Goal: Navigation & Orientation: Go to known website

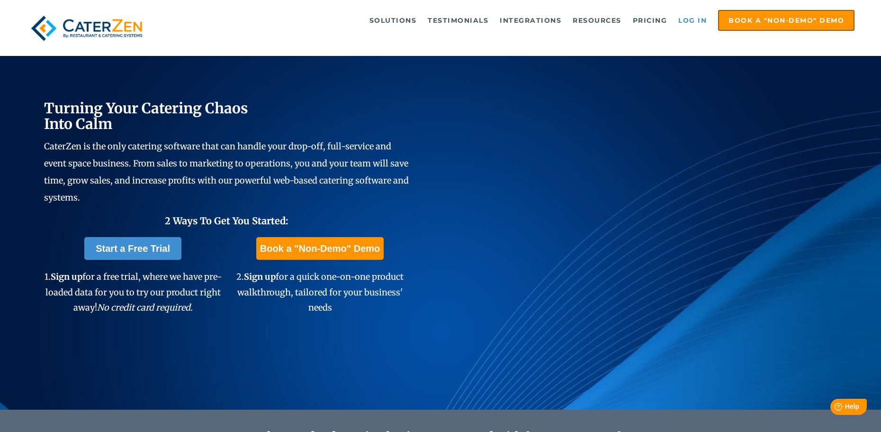
click at [689, 17] on link "Log in" at bounding box center [693, 20] width 38 height 19
click at [693, 18] on link "Log in" at bounding box center [693, 20] width 38 height 19
click at [689, 28] on link "Log in" at bounding box center [693, 20] width 38 height 19
